Goal: Task Accomplishment & Management: Use online tool/utility

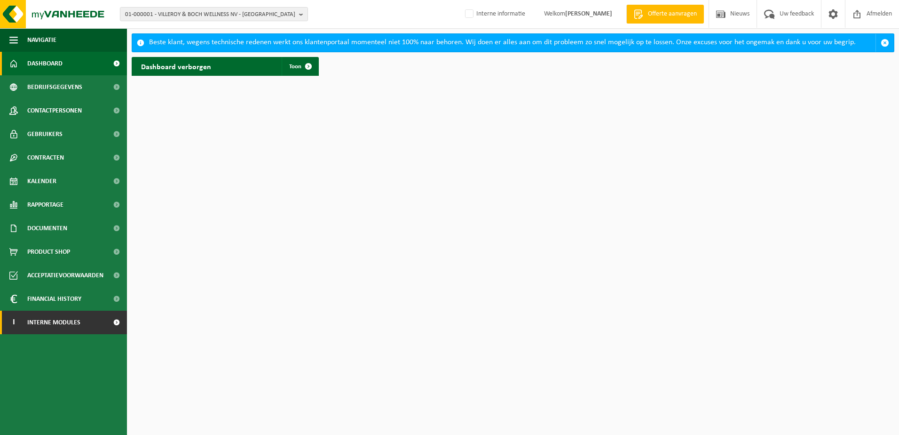
click at [56, 325] on span "Interne modules" at bounding box center [53, 322] width 53 height 24
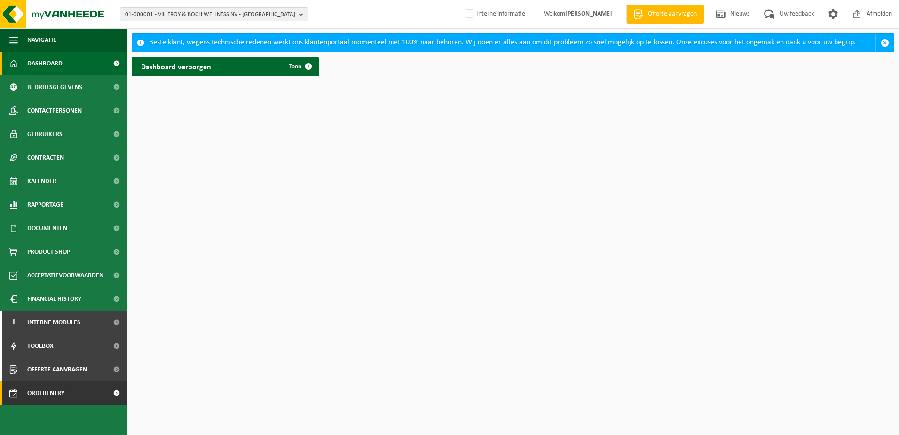
click at [52, 396] on span "Orderentry Goedkeuring" at bounding box center [66, 393] width 79 height 24
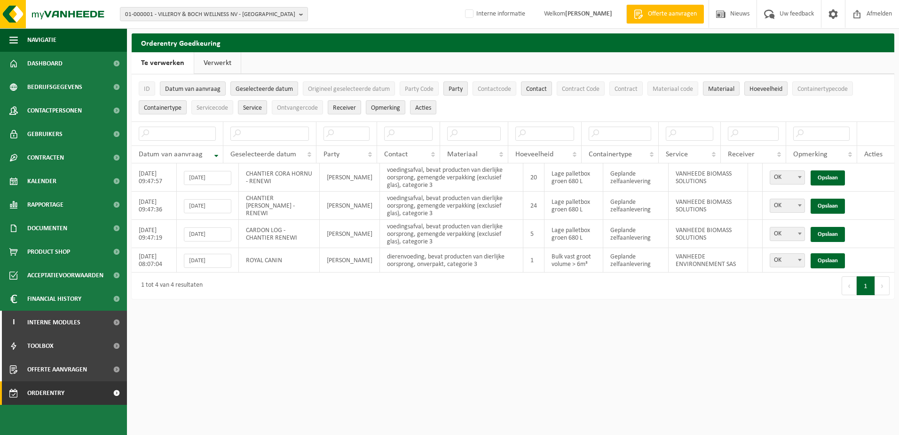
click at [214, 64] on link "Verwerkt" at bounding box center [217, 63] width 47 height 22
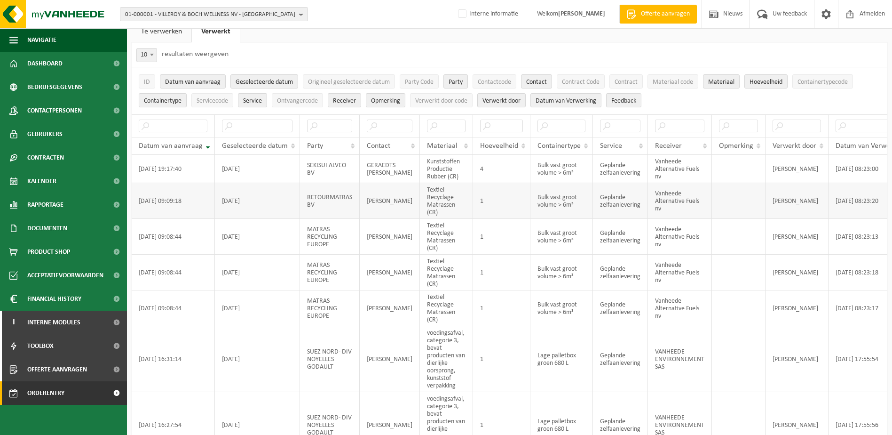
scroll to position [47, 0]
